Goal: Book appointment/travel/reservation

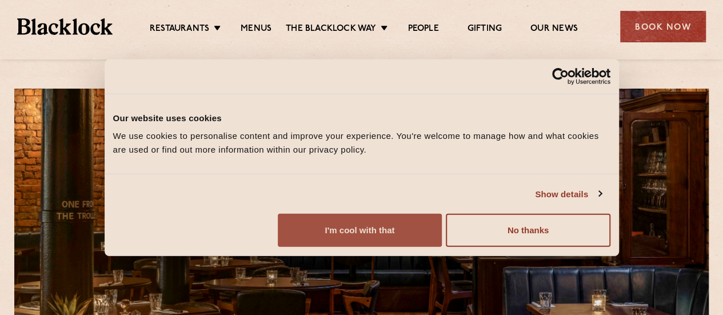
click at [442, 230] on button "I'm cool with that" at bounding box center [360, 230] width 164 height 33
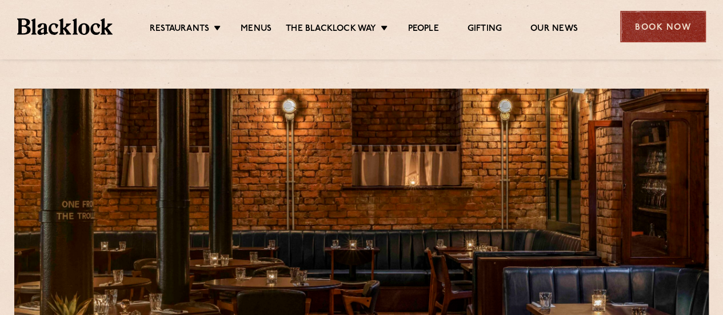
click at [652, 23] on div "Book Now" at bounding box center [663, 26] width 86 height 31
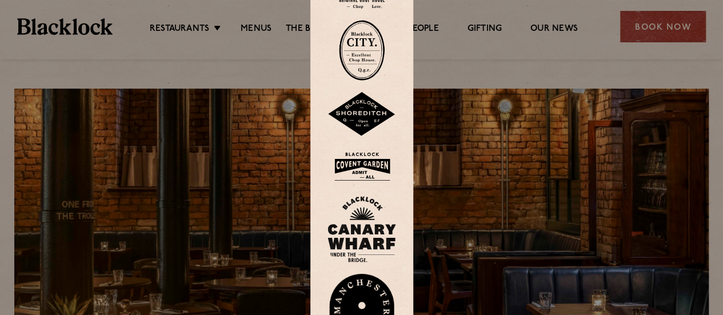
drag, startPoint x: 401, startPoint y: 32, endPoint x: 396, endPoint y: 23, distance: 10.0
click at [396, 23] on div at bounding box center [361, 157] width 103 height 425
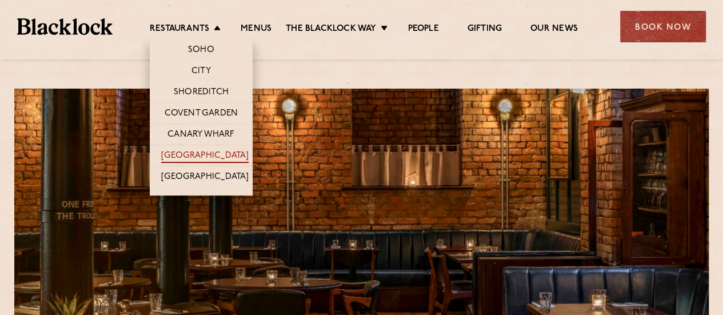
click at [207, 154] on link "[GEOGRAPHIC_DATA]" at bounding box center [204, 156] width 87 height 13
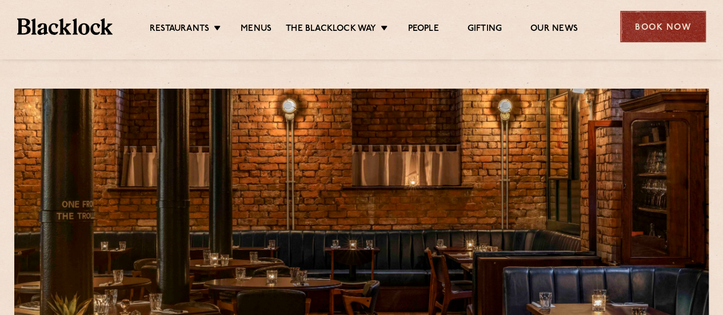
click at [677, 17] on div "Book Now" at bounding box center [663, 26] width 86 height 31
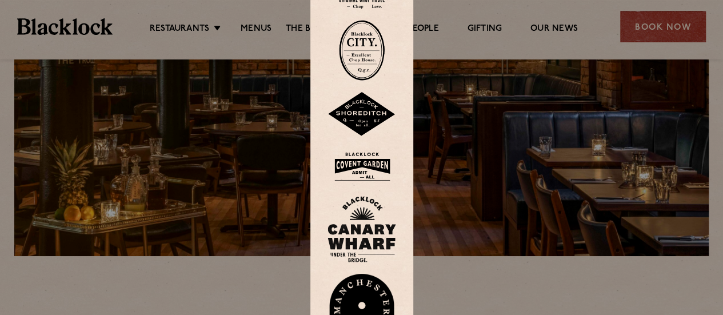
scroll to position [170, 0]
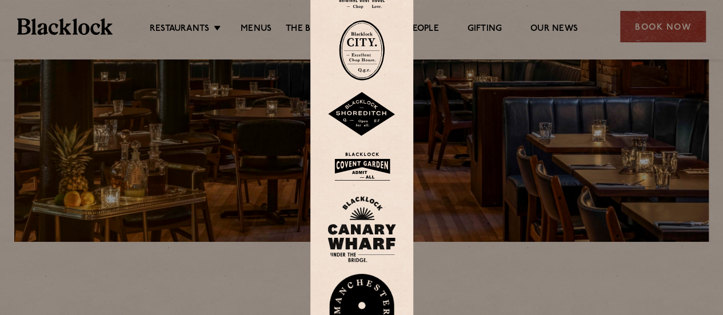
click at [370, 296] on img at bounding box center [362, 313] width 69 height 79
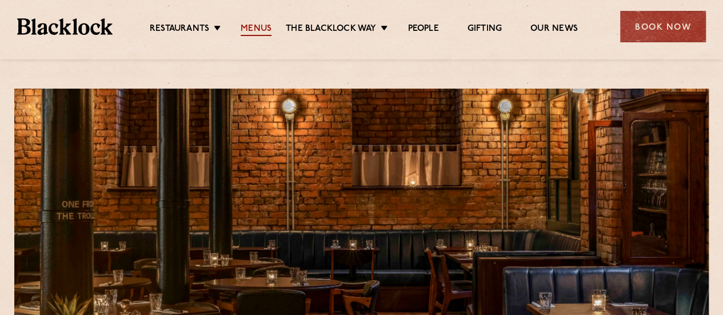
click at [262, 29] on link "Menus" at bounding box center [256, 29] width 31 height 13
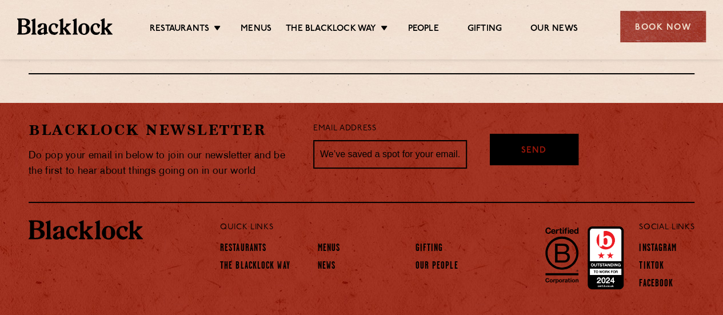
scroll to position [2150, 0]
